Goal: Task Accomplishment & Management: Manage account settings

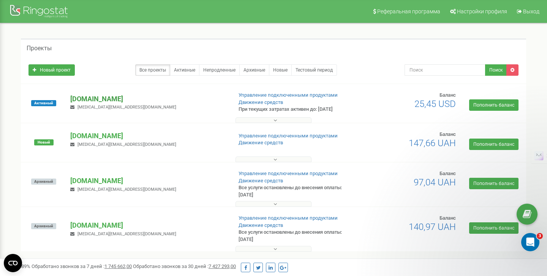
click at [95, 100] on p "[DOMAIN_NAME]" at bounding box center [148, 99] width 156 height 10
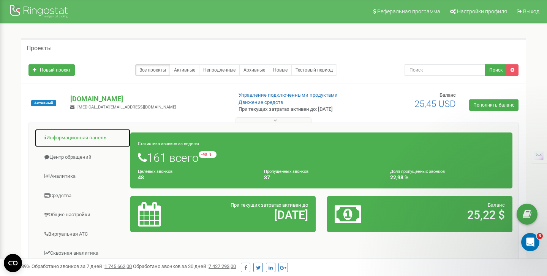
click at [70, 140] on link "Информационная панель" at bounding box center [83, 137] width 96 height 19
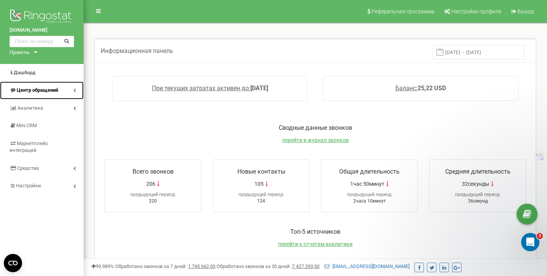
click at [35, 90] on span "Центр обращений" at bounding box center [37, 90] width 41 height 6
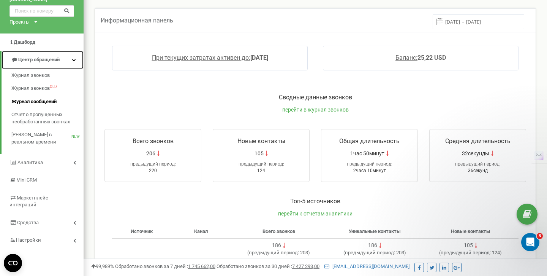
scroll to position [39, 0]
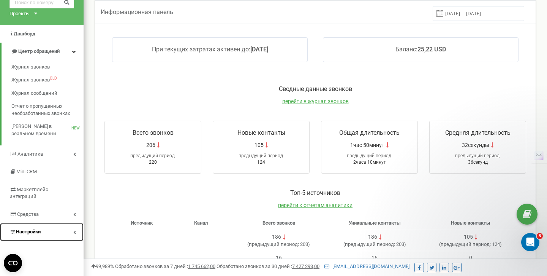
click at [46, 223] on link "Настройки" at bounding box center [42, 232] width 84 height 18
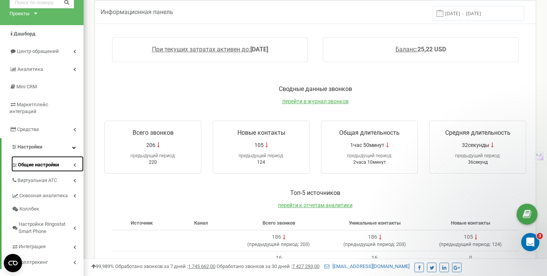
click at [38, 161] on span "Общие настройки" at bounding box center [38, 164] width 41 height 7
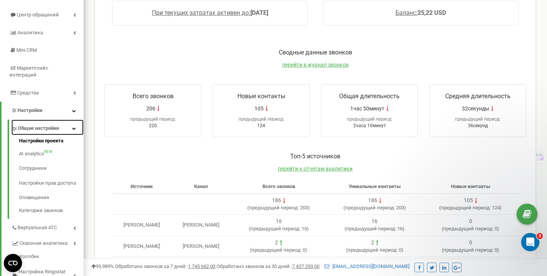
scroll to position [78, 0]
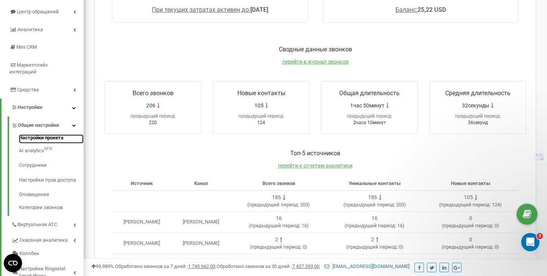
click at [42, 134] on link "Настройки проекта" at bounding box center [51, 138] width 65 height 9
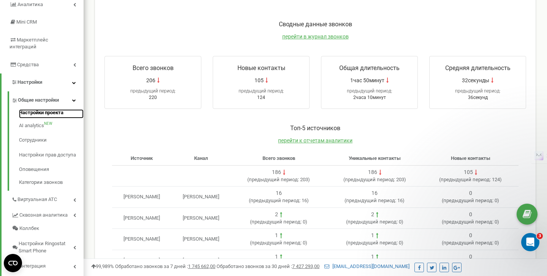
scroll to position [104, 0]
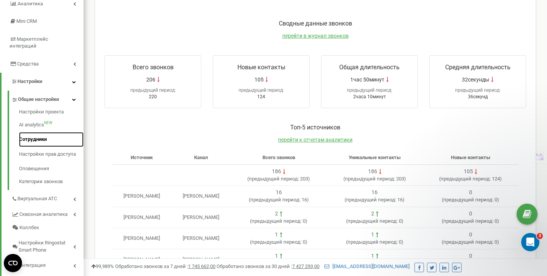
click at [39, 133] on link "Сотрудники" at bounding box center [51, 139] width 65 height 15
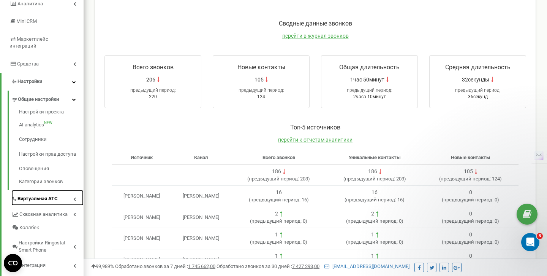
click at [38, 195] on span "Виртуальная АТС" at bounding box center [37, 198] width 40 height 7
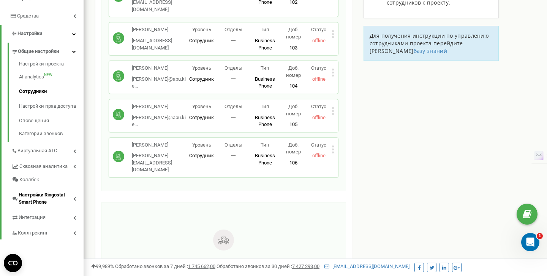
scroll to position [152, 0]
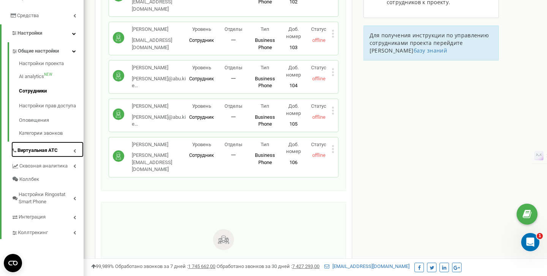
click at [45, 147] on span "Виртуальная АТС" at bounding box center [37, 150] width 40 height 7
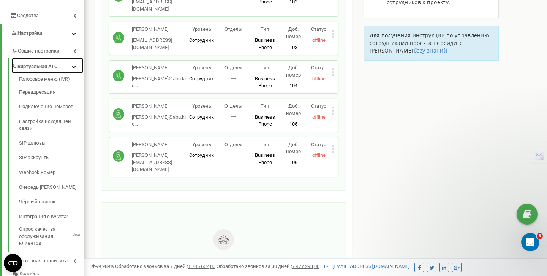
scroll to position [0, 0]
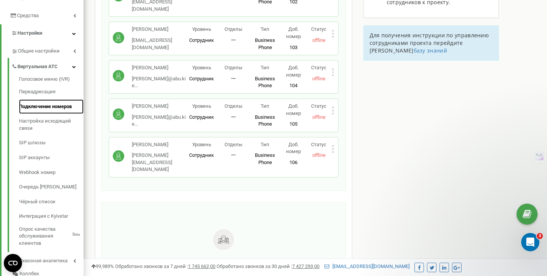
click at [39, 100] on link "Подключение номеров" at bounding box center [51, 106] width 65 height 15
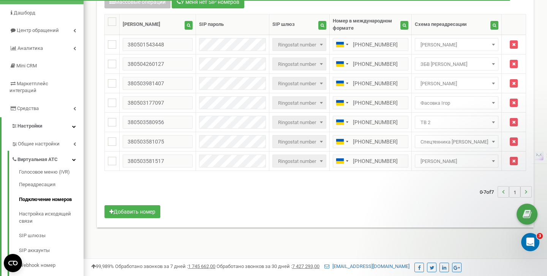
scroll to position [60, 0]
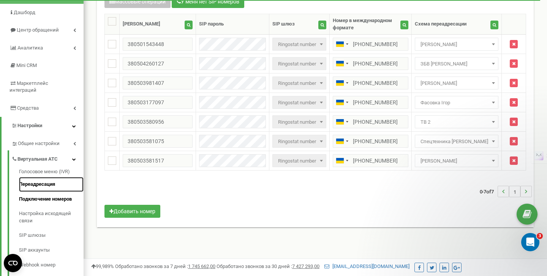
click at [40, 178] on link "Переадресация" at bounding box center [51, 184] width 65 height 15
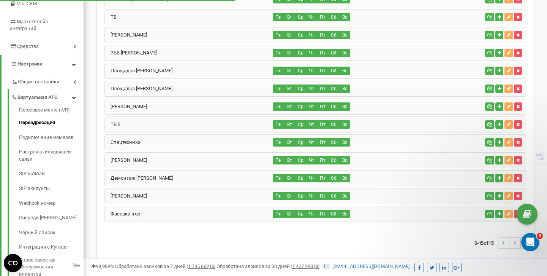
click at [412, 125] on div "Пн Вт Ср Чт Пт Сб Вс" at bounding box center [377, 124] width 209 height 8
click at [115, 122] on link "ТВ 2" at bounding box center [113, 124] width 16 height 6
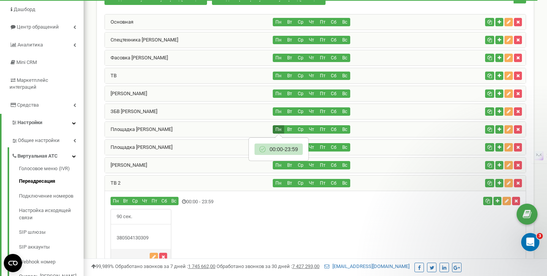
scroll to position [29, 0]
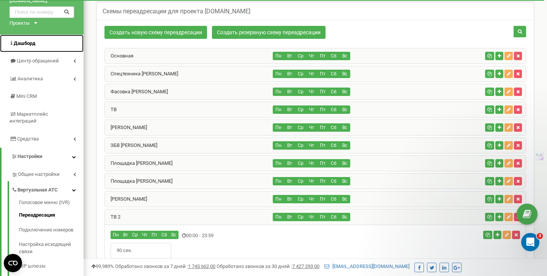
click at [38, 48] on link "Дашборд" at bounding box center [42, 44] width 84 height 18
click at [43, 60] on span "Центр обращений" at bounding box center [37, 61] width 41 height 6
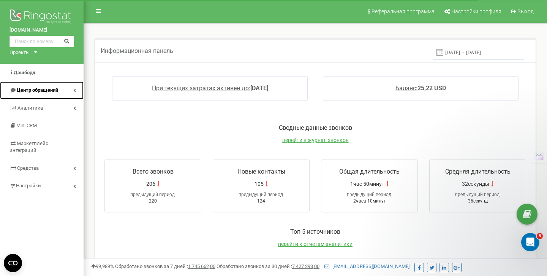
click at [47, 86] on link "Центр обращений" at bounding box center [42, 90] width 84 height 18
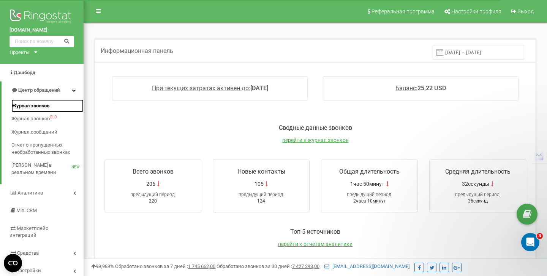
click at [35, 104] on span "Журнал звонков" at bounding box center [30, 105] width 38 height 7
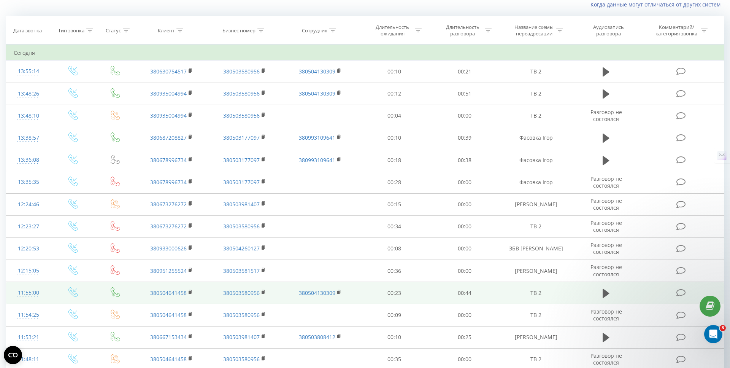
scroll to position [57, 0]
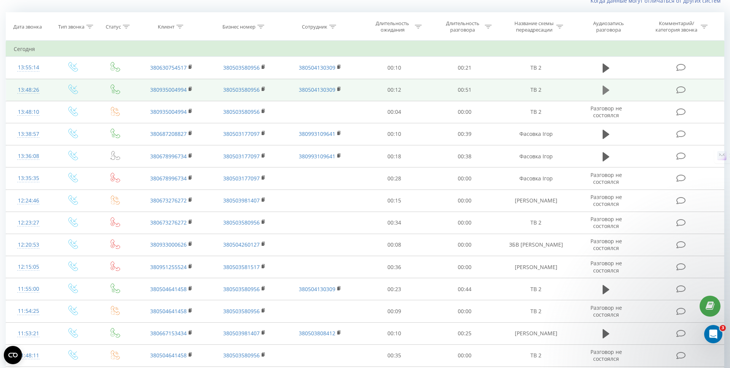
click at [605, 87] on icon at bounding box center [606, 90] width 7 height 9
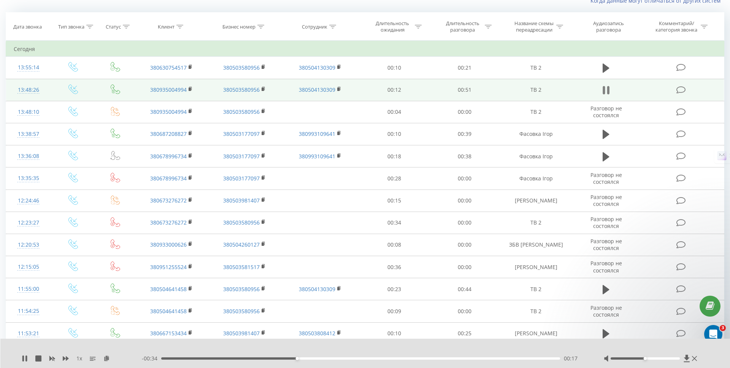
click at [607, 88] on icon at bounding box center [608, 90] width 2 height 8
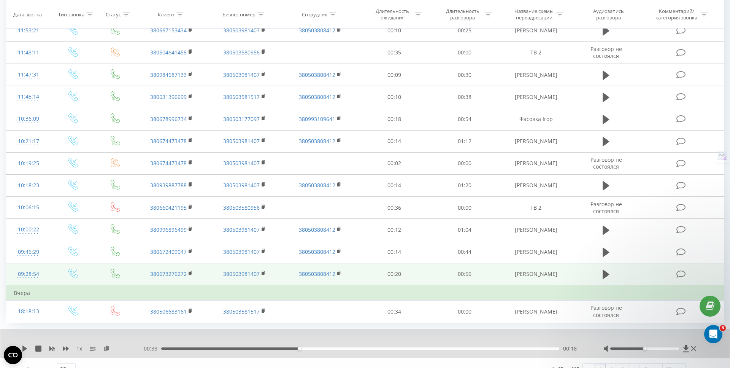
scroll to position [369, 0]
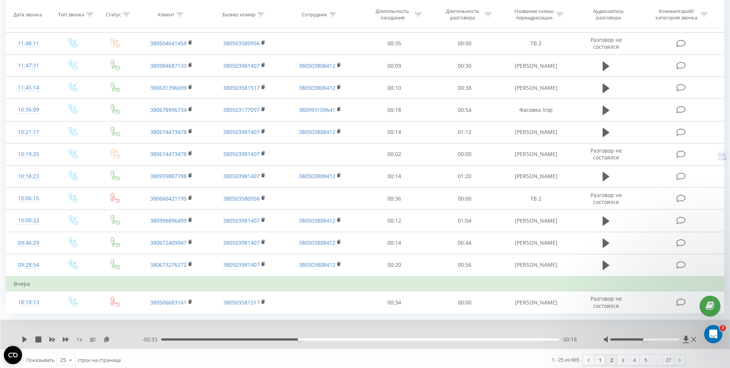
click at [612, 360] on link "2" at bounding box center [611, 359] width 11 height 11
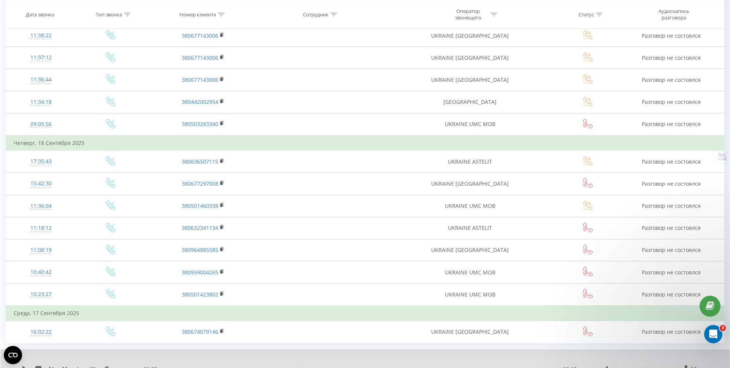
scroll to position [414, 0]
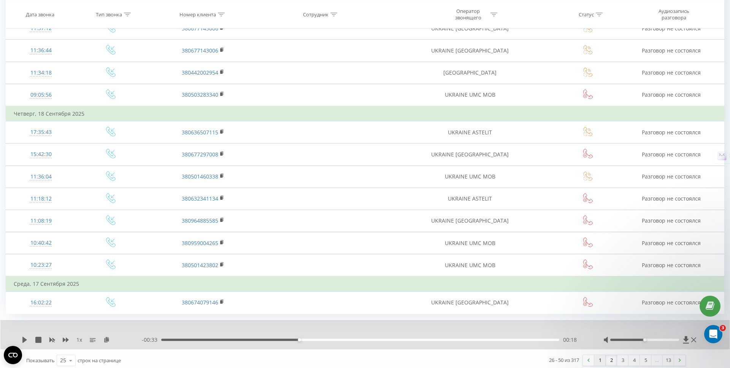
click at [600, 356] on link "1" at bounding box center [599, 360] width 11 height 11
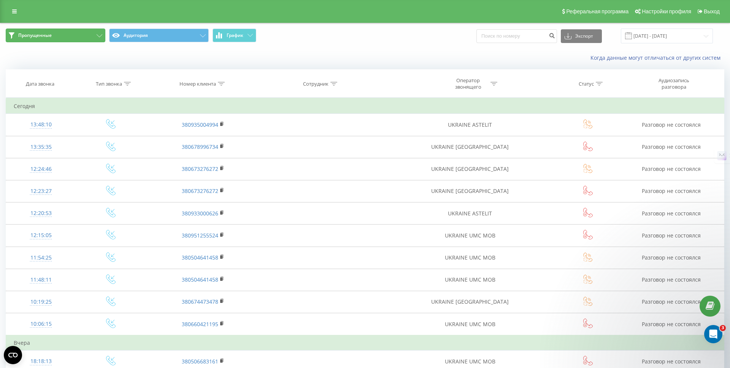
click at [63, 35] on button "Пропущенные" at bounding box center [56, 36] width 100 height 14
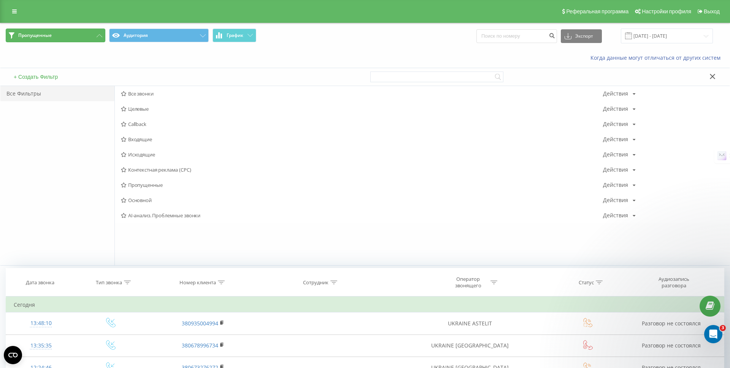
click at [65, 38] on button "Пропущенные" at bounding box center [56, 36] width 100 height 14
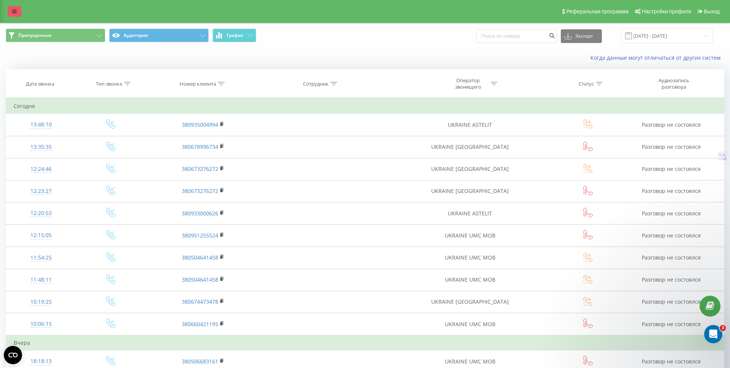
click at [16, 16] on link at bounding box center [15, 11] width 14 height 11
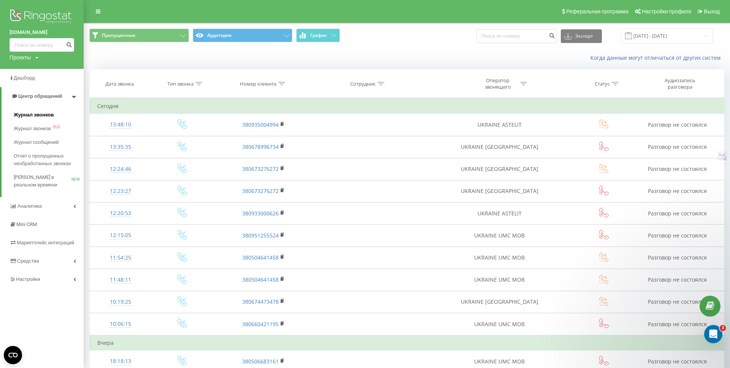
click at [38, 113] on span "Журнал звонков" at bounding box center [34, 115] width 40 height 8
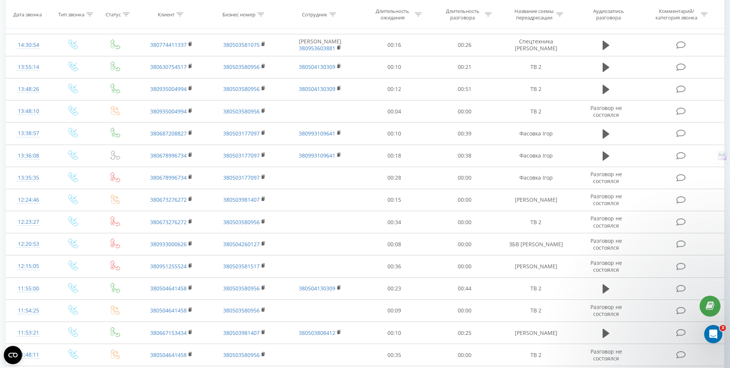
scroll to position [324, 0]
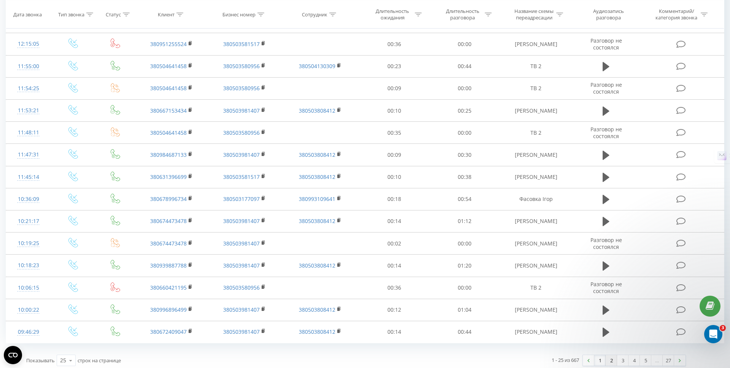
click at [611, 359] on link "2" at bounding box center [611, 360] width 11 height 11
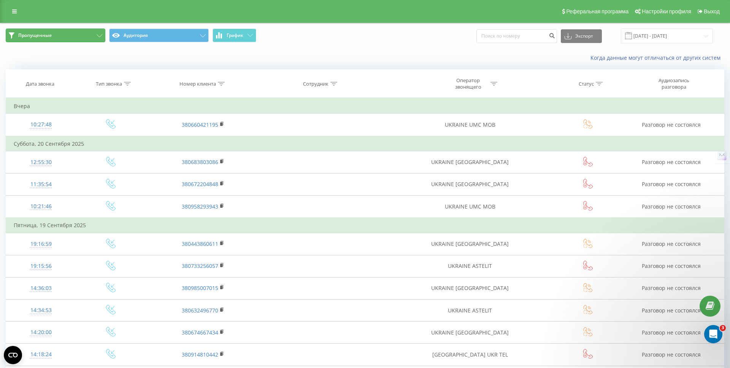
click at [61, 34] on button "Пропущенные" at bounding box center [56, 36] width 100 height 14
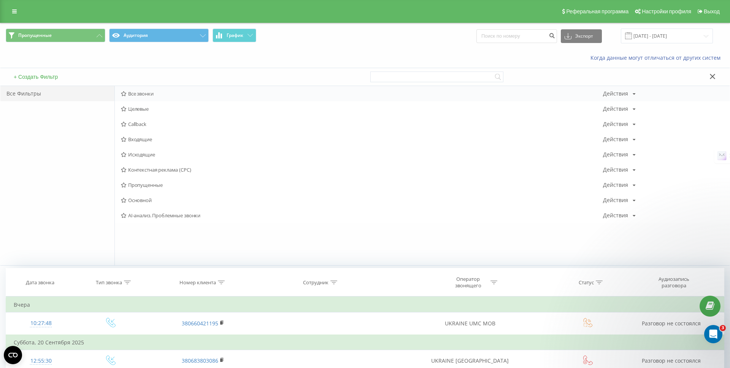
click at [142, 92] on span "Все звонки" at bounding box center [362, 93] width 482 height 5
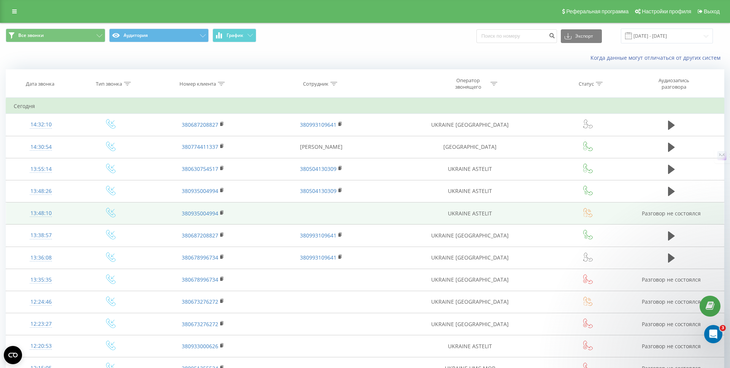
scroll to position [324, 0]
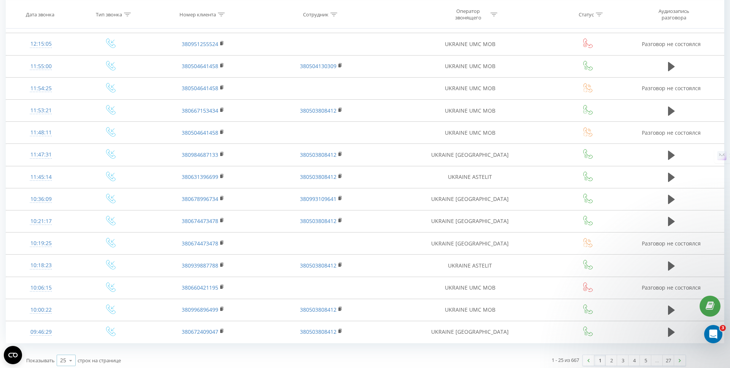
click at [66, 355] on icon at bounding box center [70, 360] width 11 height 15
click at [67, 346] on span "100" at bounding box center [64, 349] width 9 height 7
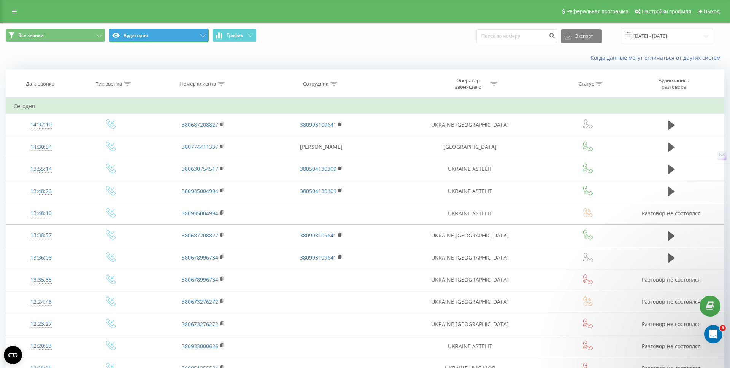
click at [176, 41] on button "Аудитория" at bounding box center [159, 36] width 100 height 14
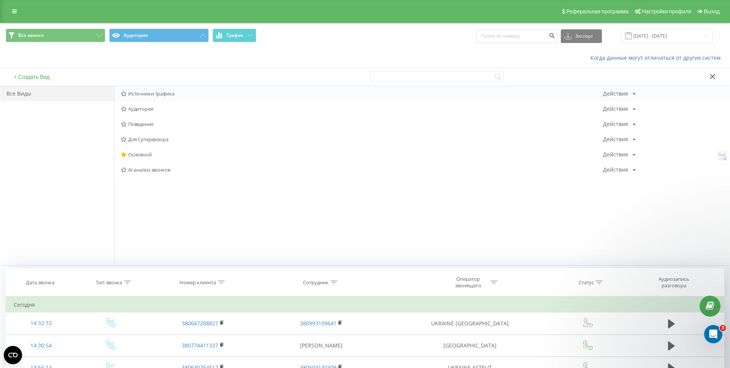
click at [156, 94] on span "Источники трафика" at bounding box center [362, 93] width 482 height 5
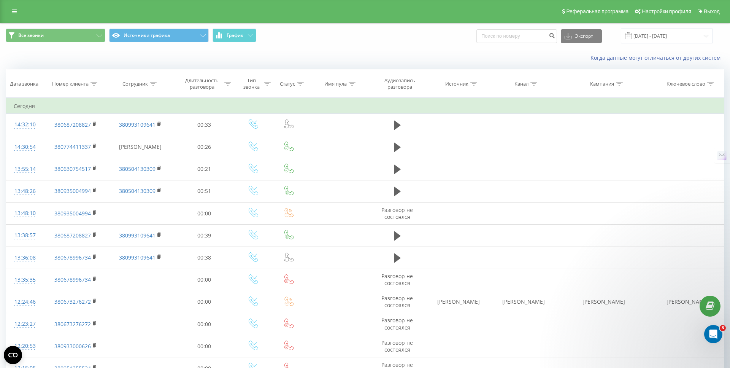
click at [5, 14] on div "Реферальная программа Настройки профиля Выход" at bounding box center [365, 11] width 730 height 23
click at [12, 14] on icon at bounding box center [14, 11] width 5 height 5
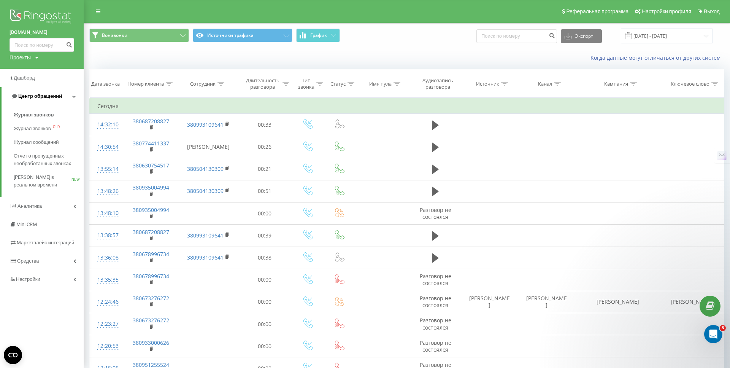
click at [36, 94] on span "Центр обращений" at bounding box center [40, 96] width 44 height 6
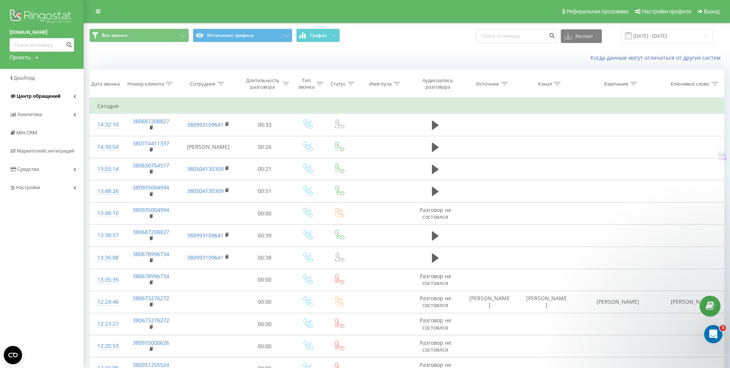
click at [35, 98] on span "Центр обращений" at bounding box center [39, 96] width 44 height 6
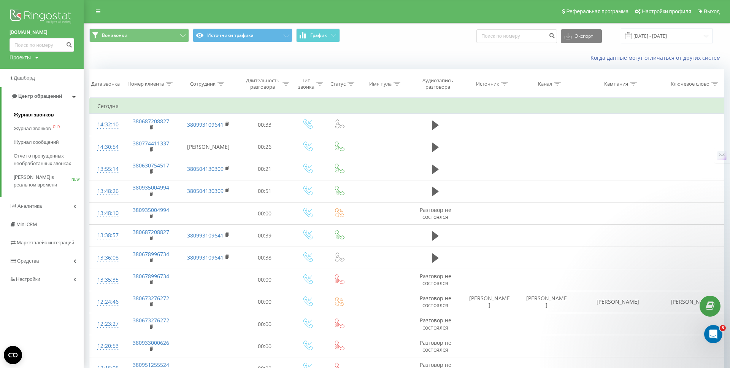
click at [37, 116] on span "Журнал звонков" at bounding box center [34, 115] width 40 height 8
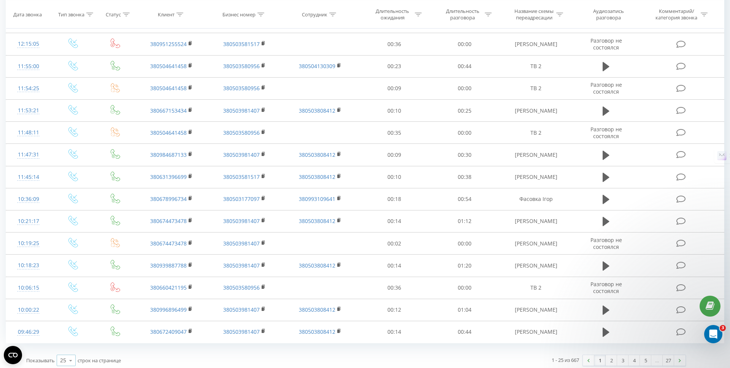
click at [70, 354] on icon at bounding box center [70, 360] width 11 height 15
click at [68, 346] on span "100" at bounding box center [64, 349] width 9 height 7
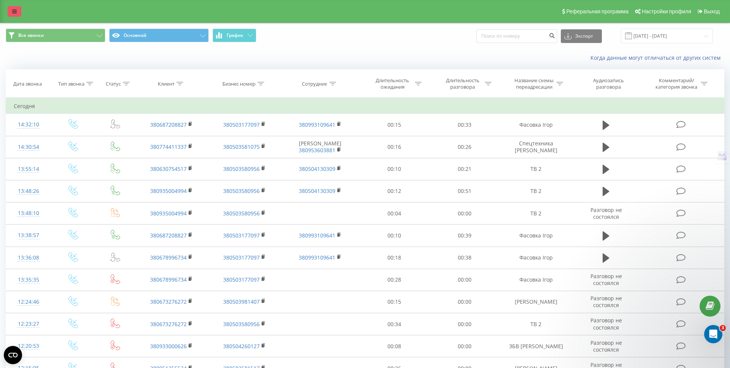
click at [19, 11] on link at bounding box center [15, 11] width 14 height 11
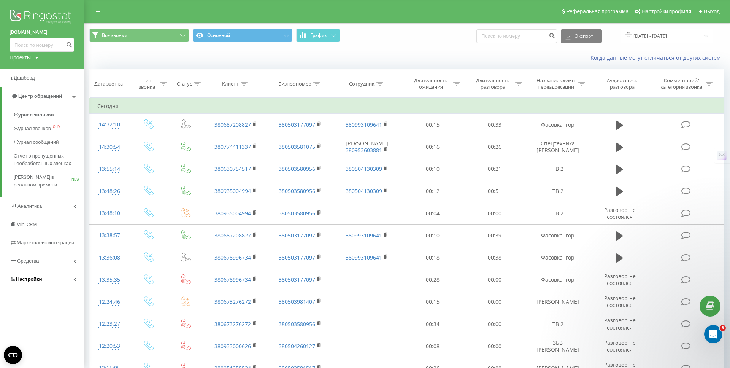
click at [45, 276] on link "Настройки" at bounding box center [42, 279] width 84 height 18
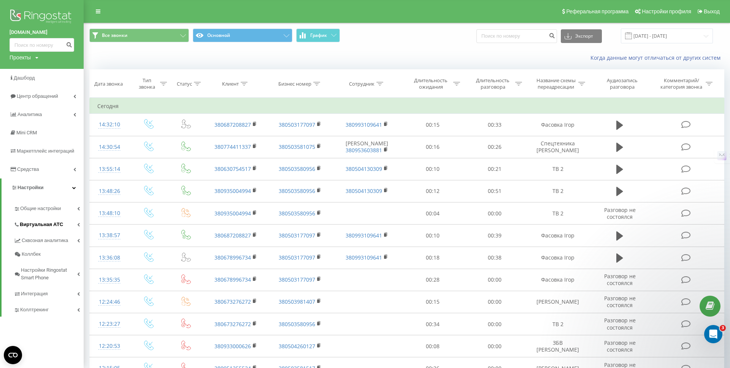
click at [49, 225] on span "Виртуальная АТС" at bounding box center [41, 224] width 43 height 8
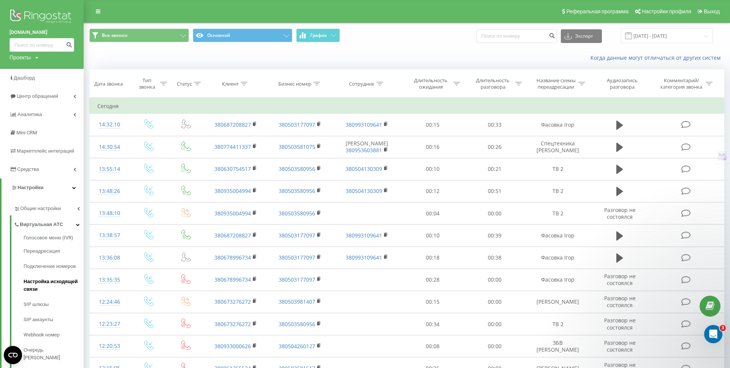
click at [47, 282] on span "Настройка исходящей связи" at bounding box center [52, 285] width 56 height 15
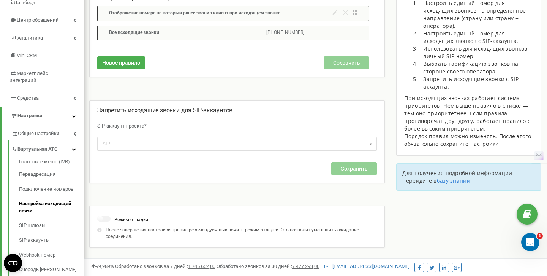
scroll to position [73, 0]
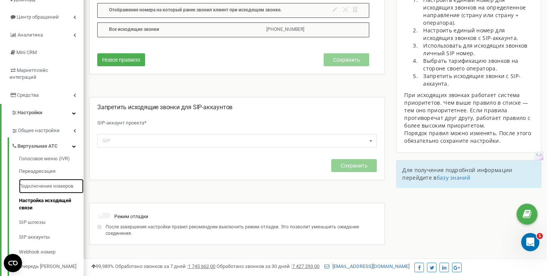
click at [35, 179] on link "Подключение номеров" at bounding box center [51, 186] width 65 height 15
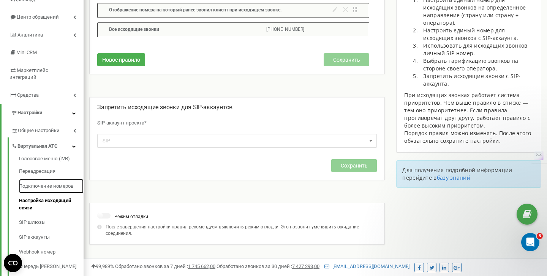
scroll to position [0, 0]
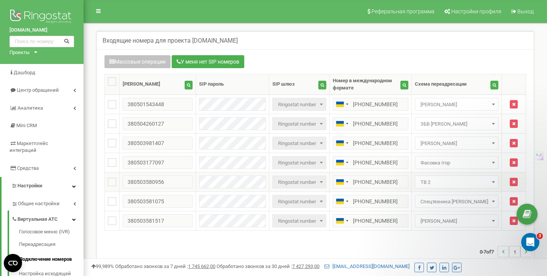
click at [492, 181] on b at bounding box center [493, 182] width 3 height 2
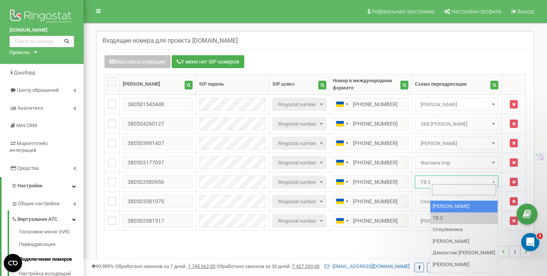
scroll to position [110, 0]
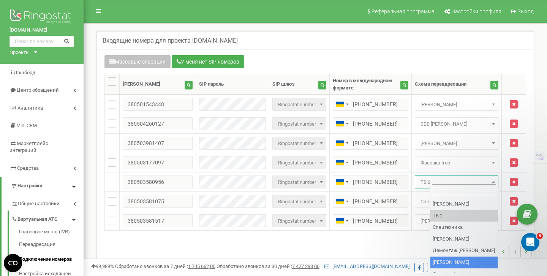
select select "153395"
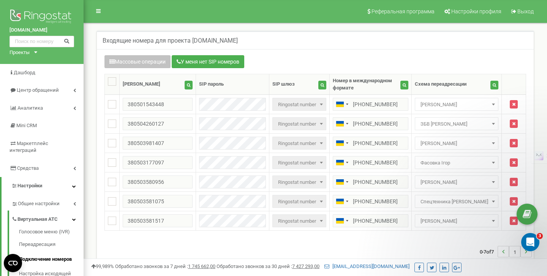
click at [439, 238] on div "0-7 of 7 1" at bounding box center [315, 251] width 433 height 27
click at [303, 238] on div "0-7 of 7 1" at bounding box center [315, 251] width 433 height 27
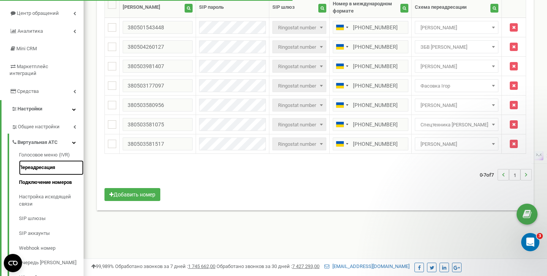
click at [42, 164] on link "Переадресация" at bounding box center [51, 167] width 65 height 15
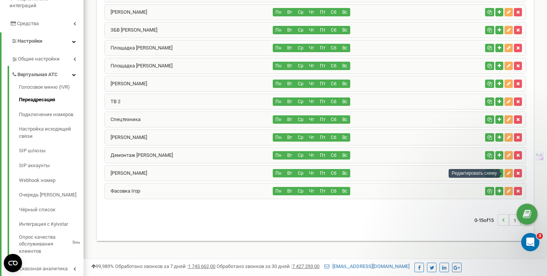
click at [512, 173] on button "button" at bounding box center [509, 173] width 8 height 8
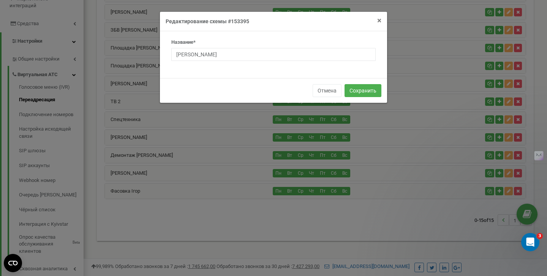
click at [380, 21] on span "×" at bounding box center [380, 20] width 4 height 9
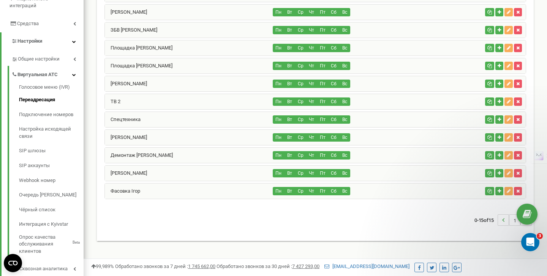
click at [168, 171] on div "[PERSON_NAME]" at bounding box center [189, 172] width 168 height 15
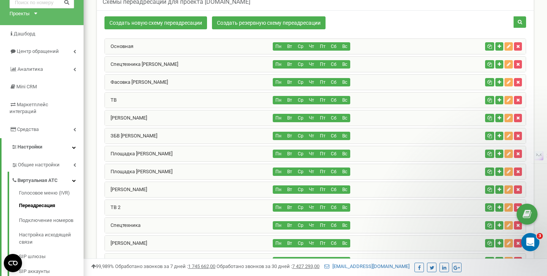
scroll to position [42, 0]
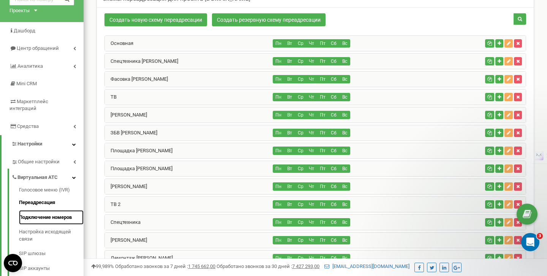
click at [51, 210] on link "Подключение номеров" at bounding box center [51, 217] width 65 height 15
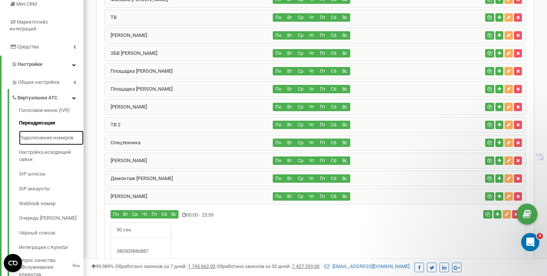
scroll to position [130, 0]
